Goal: Find specific page/section: Find specific page/section

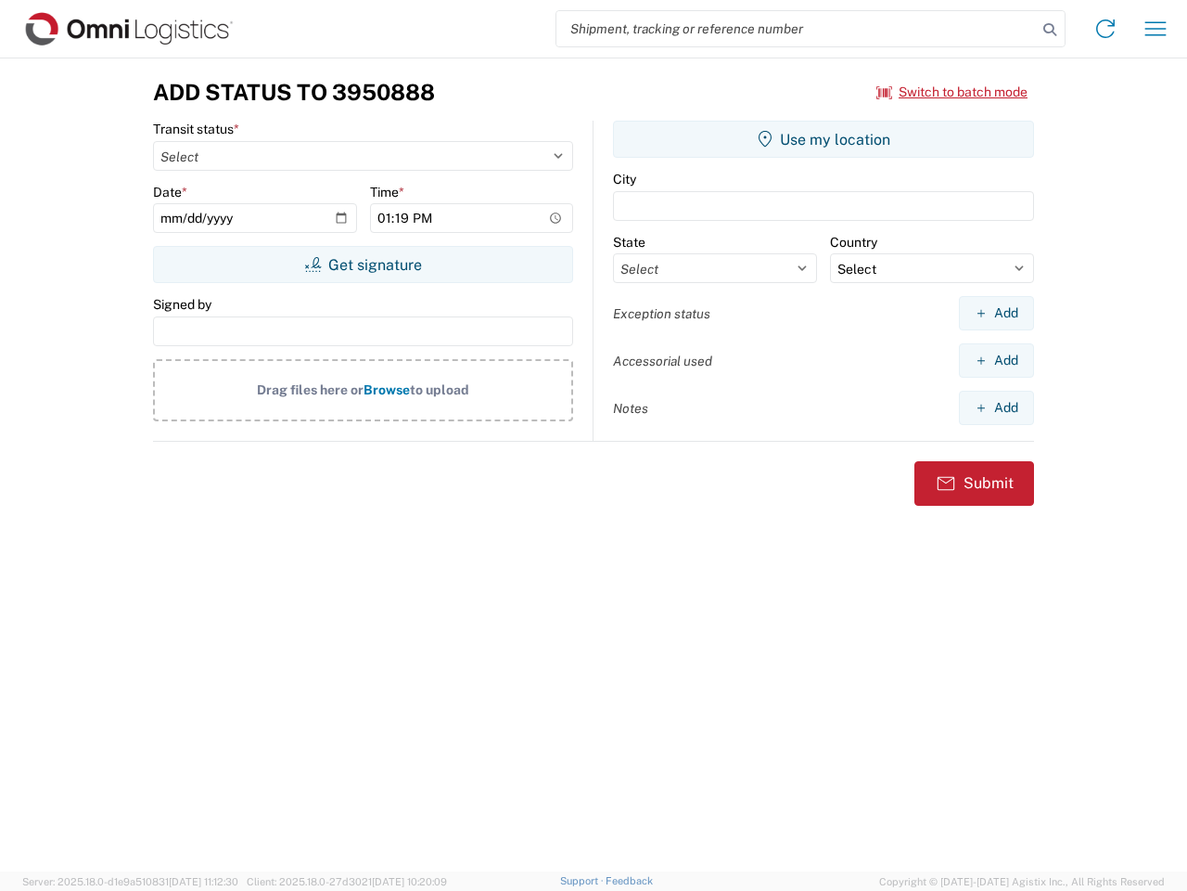
click at [797, 29] on input "search" at bounding box center [797, 28] width 481 height 35
click at [1050, 30] on icon at bounding box center [1050, 30] width 26 height 26
click at [1106, 29] on icon at bounding box center [1106, 29] width 30 height 30
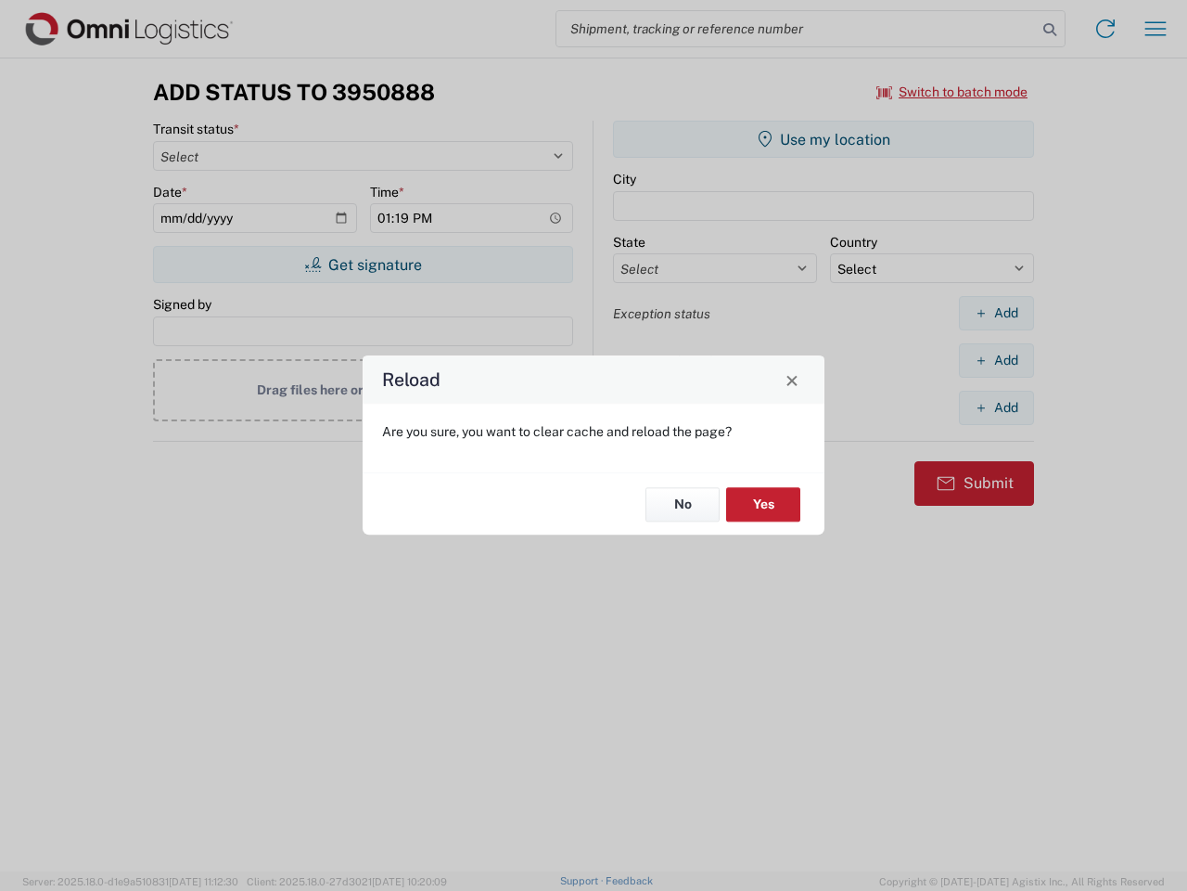
click at [953, 92] on div "Reload Are you sure, you want to clear cache and reload the page? No Yes" at bounding box center [593, 445] width 1187 height 891
click at [363, 264] on div "Reload Are you sure, you want to clear cache and reload the page? No Yes" at bounding box center [593, 445] width 1187 height 891
click at [824, 139] on div "Reload Are you sure, you want to clear cache and reload the page? No Yes" at bounding box center [593, 445] width 1187 height 891
click at [996, 313] on div "Reload Are you sure, you want to clear cache and reload the page? No Yes" at bounding box center [593, 445] width 1187 height 891
click at [996, 360] on div "Reload Are you sure, you want to clear cache and reload the page? No Yes" at bounding box center [593, 445] width 1187 height 891
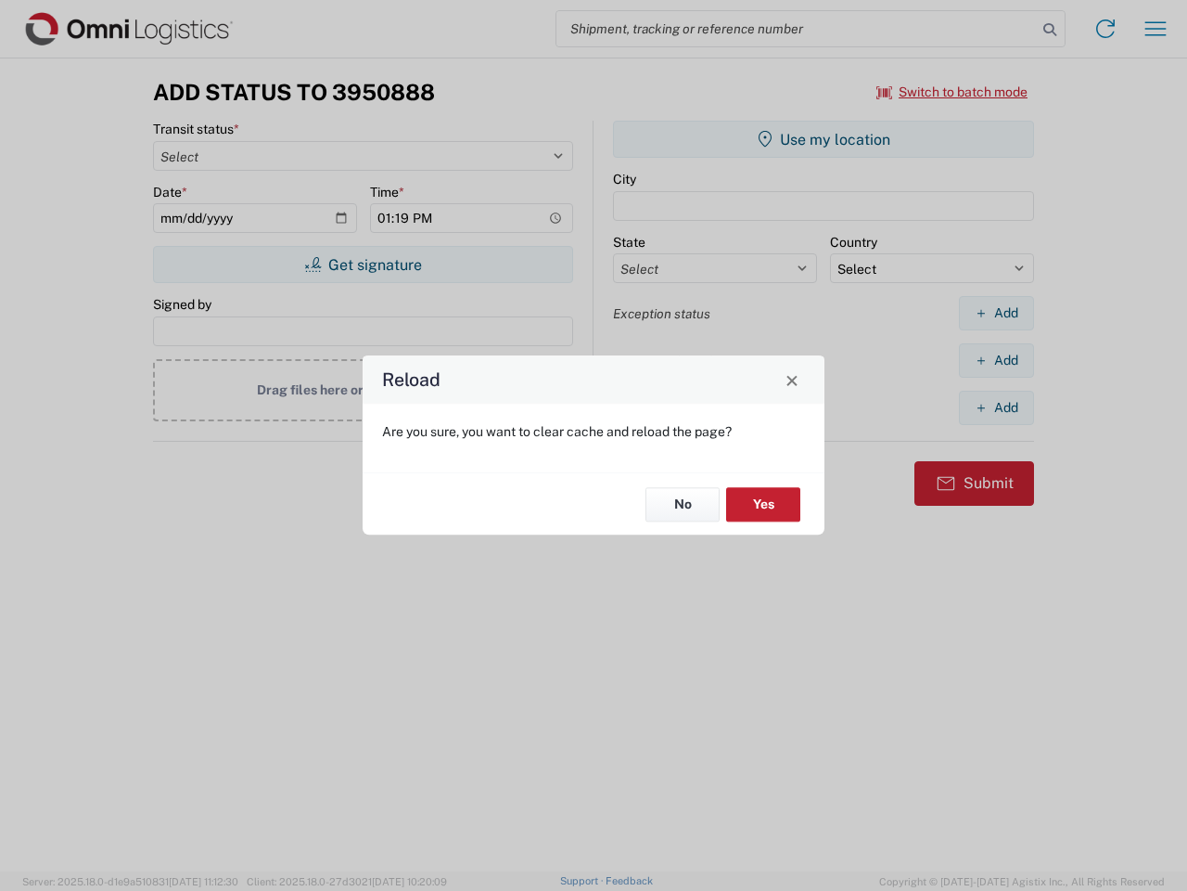
click at [996, 407] on div "Reload Are you sure, you want to clear cache and reload the page? No Yes" at bounding box center [593, 445] width 1187 height 891
